Goal: Task Accomplishment & Management: Use online tool/utility

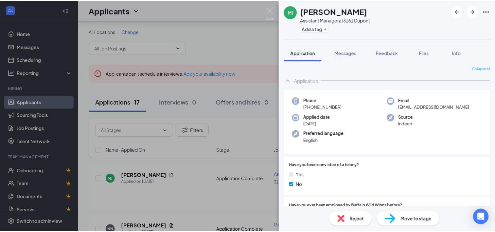
scroll to position [33, 0]
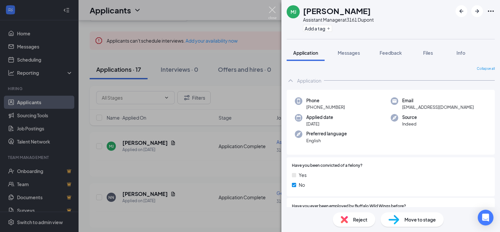
click at [272, 11] on img at bounding box center [272, 13] width 8 height 13
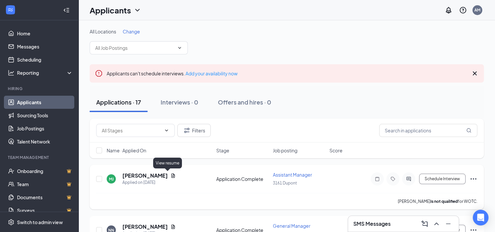
click at [170, 173] on icon "Document" at bounding box center [172, 175] width 5 height 5
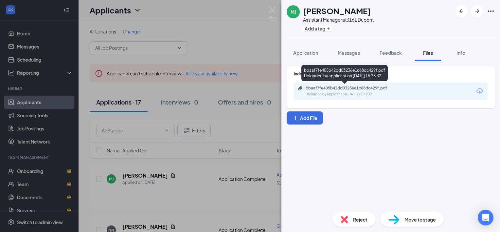
click at [319, 96] on div "Uploaded by applicant on Sep 12, 2025 at 15:23:32" at bounding box center [355, 94] width 98 height 5
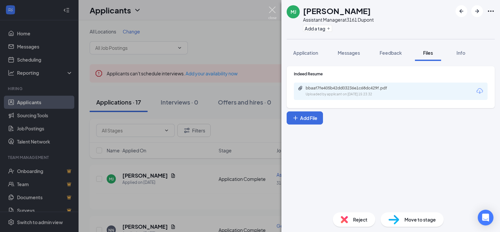
drag, startPoint x: 274, startPoint y: 9, endPoint x: 261, endPoint y: 20, distance: 17.6
click at [273, 9] on img at bounding box center [272, 13] width 8 height 13
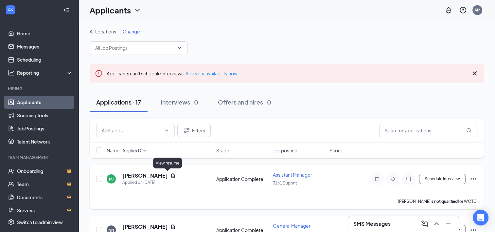
click at [170, 176] on icon "Document" at bounding box center [172, 175] width 5 height 5
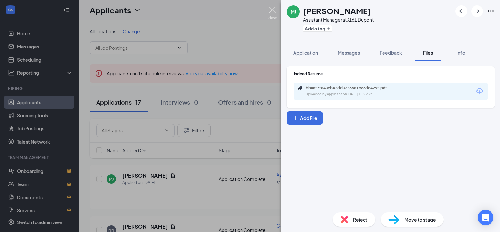
click at [271, 15] on img at bounding box center [272, 13] width 8 height 13
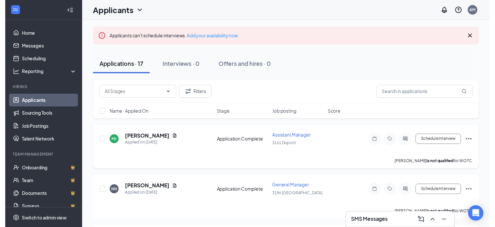
scroll to position [65, 0]
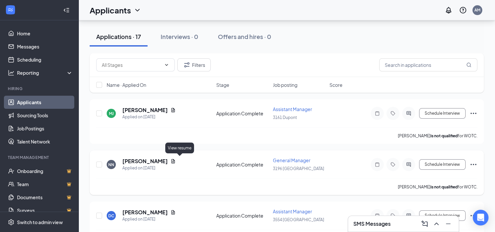
click at [176, 160] on icon "Document" at bounding box center [172, 160] width 5 height 5
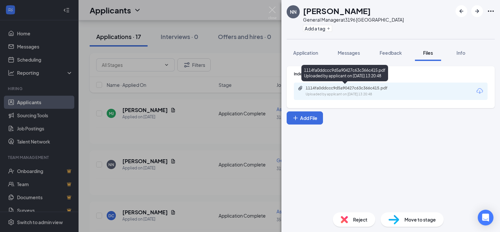
click at [330, 88] on div "1114fa0ddccc9d5a90427c63c366c415.pdf" at bounding box center [352, 87] width 92 height 5
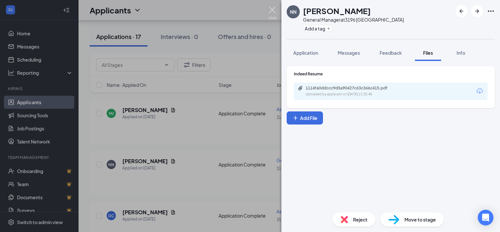
click at [273, 9] on img at bounding box center [272, 13] width 8 height 13
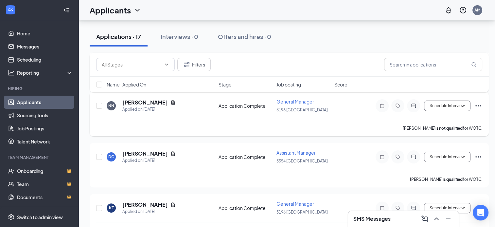
scroll to position [131, 0]
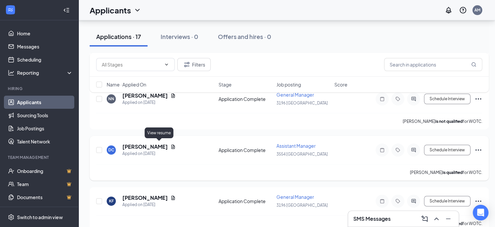
click at [171, 146] on icon "Document" at bounding box center [173, 146] width 4 height 4
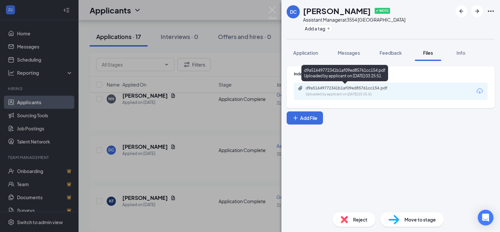
click at [334, 89] on div "d9a51649772341b1af09ed85761cc154.pdf" at bounding box center [352, 87] width 92 height 5
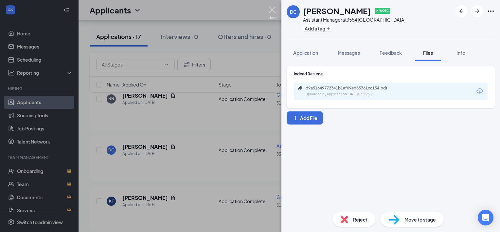
click at [271, 9] on img at bounding box center [272, 13] width 8 height 13
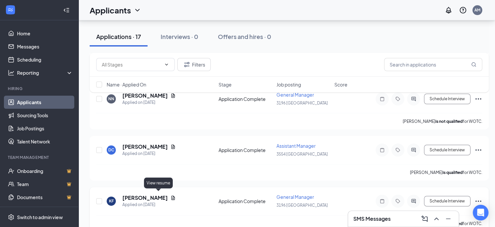
click at [170, 196] on icon "Document" at bounding box center [172, 197] width 5 height 5
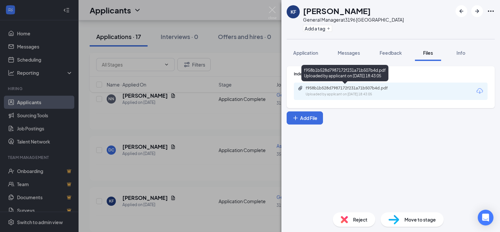
click at [319, 88] on div "f958b1b528d7987172f231a71b507b4d.pdf" at bounding box center [352, 87] width 92 height 5
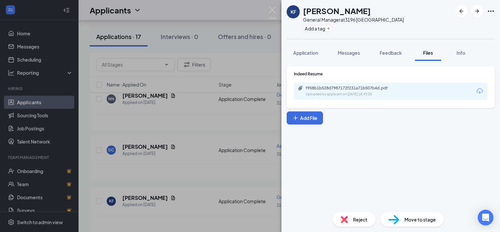
click at [275, 6] on div "KF Kelsey Frigo General Manager at 3196 Maysville Add a tag Application Message…" at bounding box center [250, 116] width 500 height 232
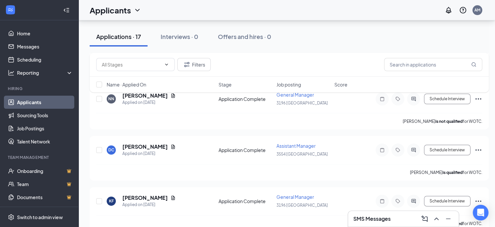
click at [273, 9] on div "Applicants AM" at bounding box center [287, 10] width 416 height 20
